Goal: Check status

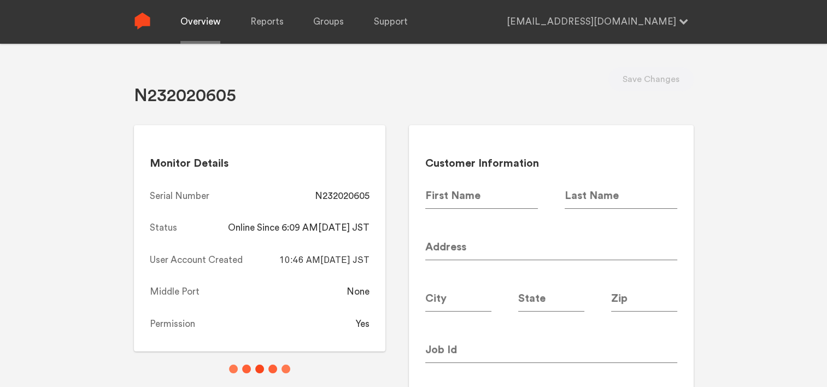
click at [196, 21] on link "Overview" at bounding box center [200, 22] width 40 height 44
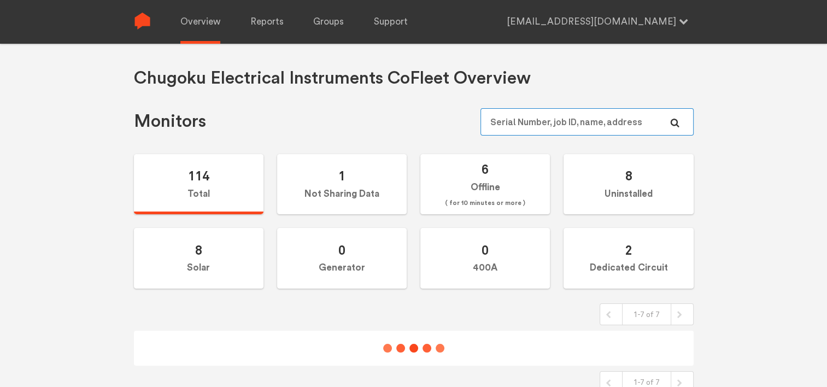
click at [547, 116] on input "text" at bounding box center [587, 121] width 213 height 27
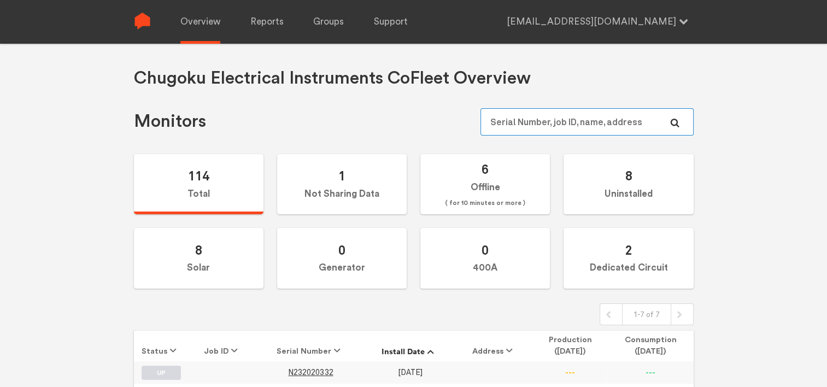
paste input "N232020619"
type input "N232020619"
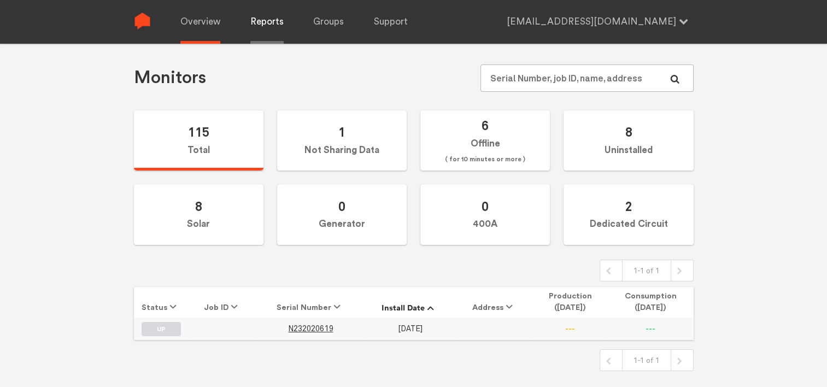
click at [269, 26] on link "Reports" at bounding box center [266, 22] width 33 height 44
